Goal: Information Seeking & Learning: Learn about a topic

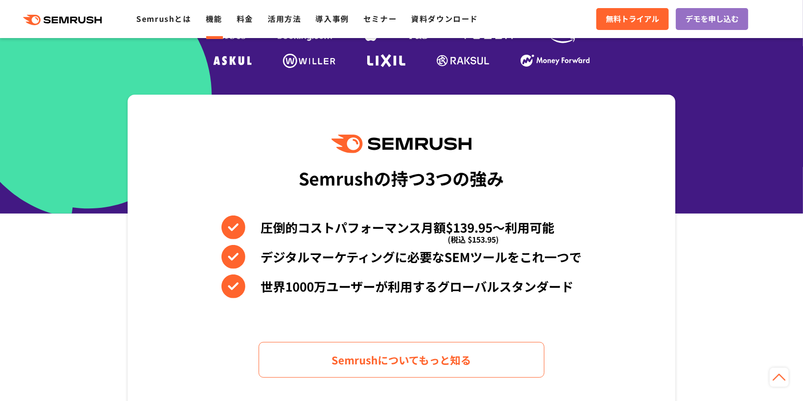
click at [216, 18] on link "機能" at bounding box center [214, 18] width 17 height 11
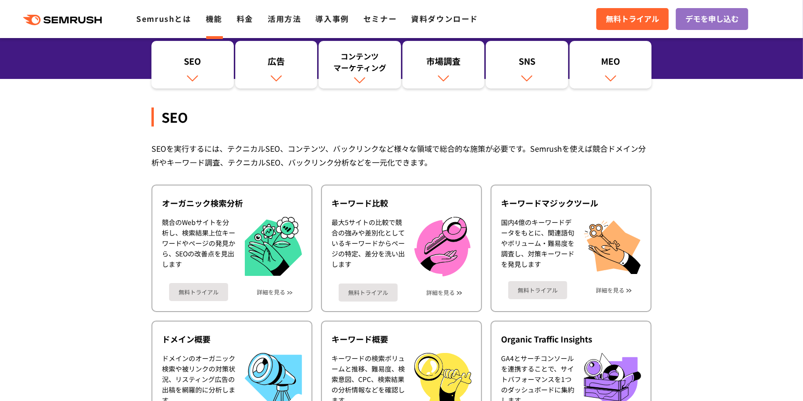
scroll to position [211, 0]
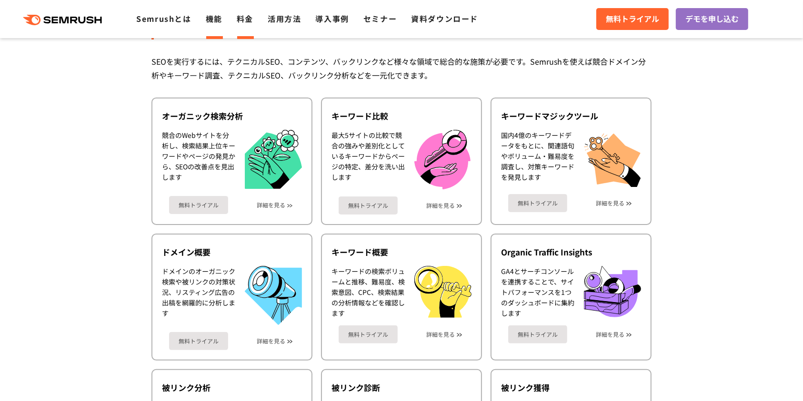
click at [244, 20] on link "料金" at bounding box center [245, 18] width 17 height 11
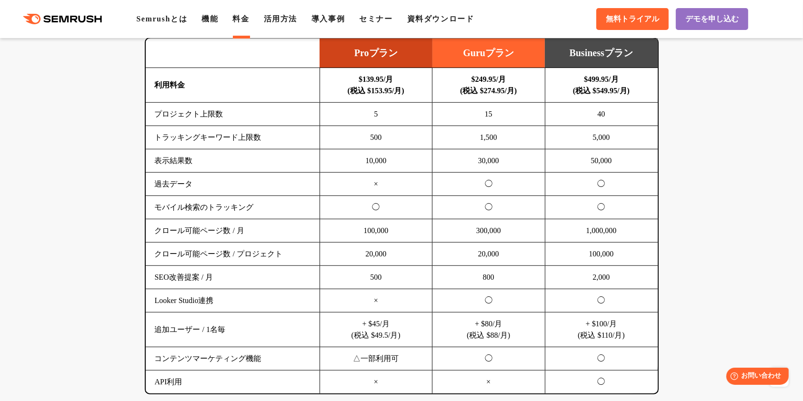
scroll to position [625, 0]
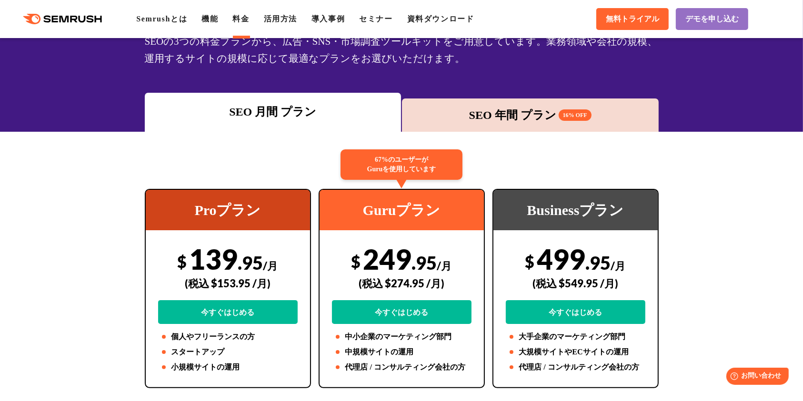
scroll to position [0, 0]
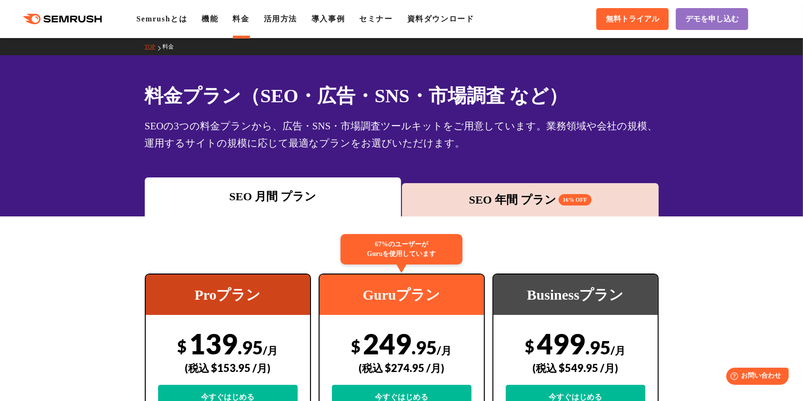
click at [483, 194] on div "SEO 年間 プラン 16% OFF" at bounding box center [530, 199] width 247 height 17
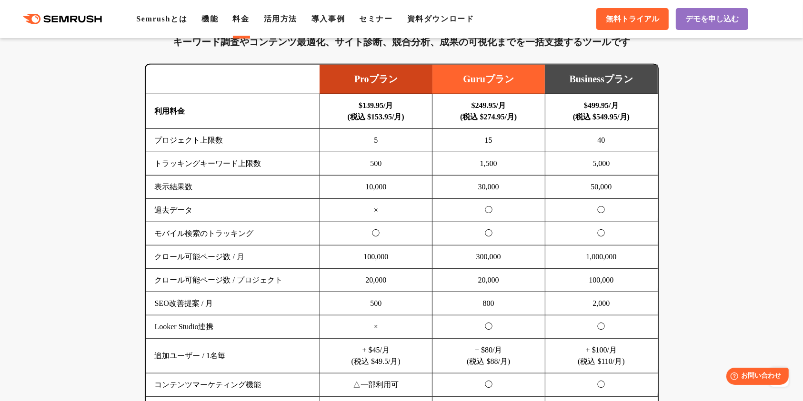
scroll to position [635, 0]
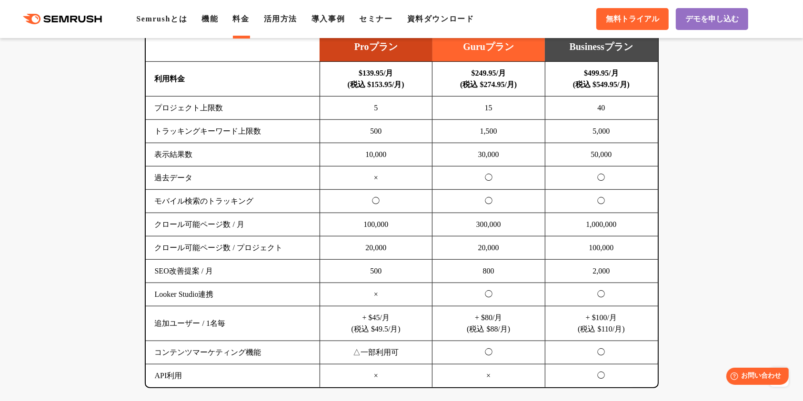
drag, startPoint x: 49, startPoint y: 63, endPoint x: 11, endPoint y: 62, distance: 37.6
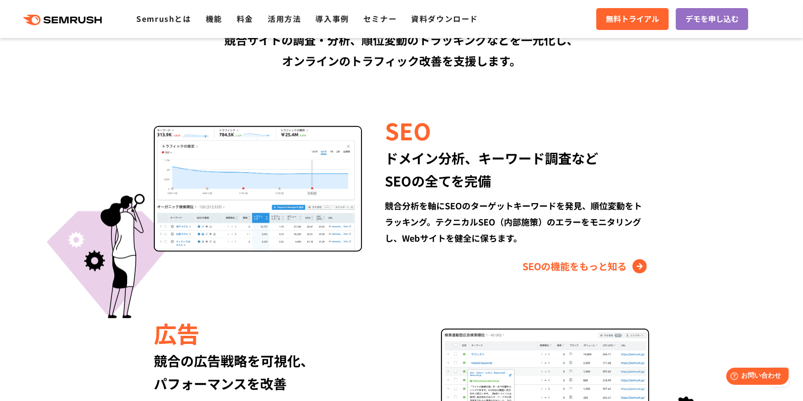
scroll to position [846, 0]
